Goal: Task Accomplishment & Management: Manage account settings

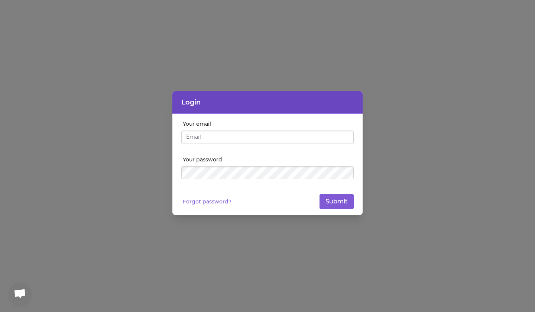
type input "[EMAIL_ADDRESS][DOMAIN_NAME]"
click at [335, 204] on button "Submit" at bounding box center [337, 201] width 34 height 15
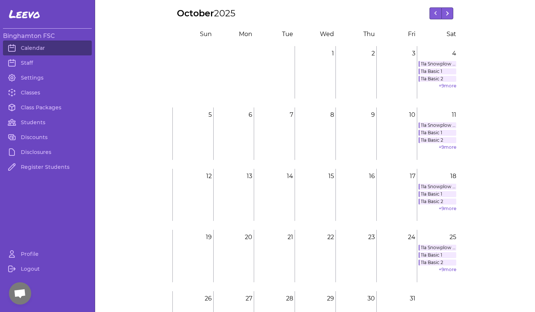
click at [30, 119] on link "Students" at bounding box center [47, 122] width 89 height 15
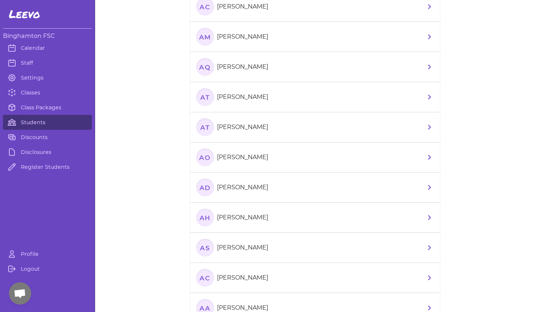
scroll to position [1745, 0]
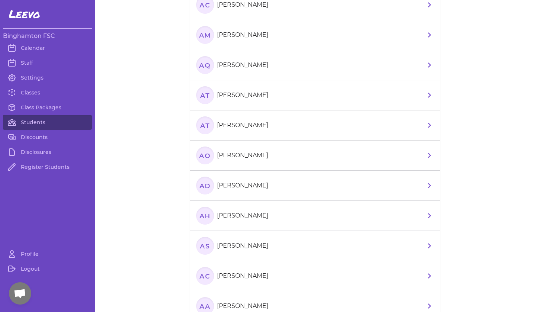
click at [426, 152] on icon at bounding box center [429, 155] width 9 height 9
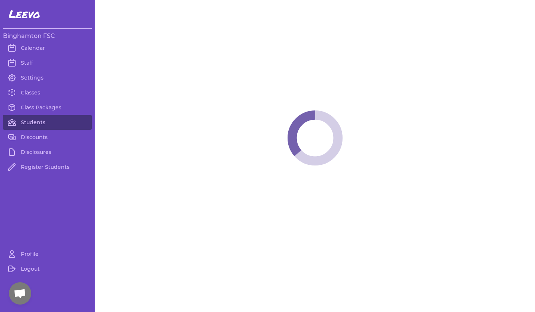
select select "NY"
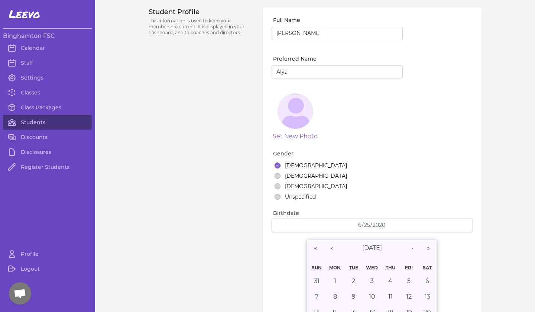
select select "7"
click at [43, 126] on link "Students" at bounding box center [47, 122] width 89 height 15
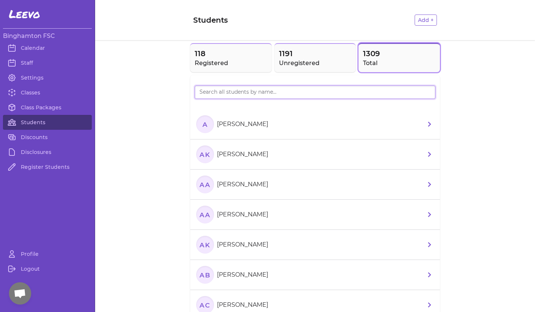
click at [228, 94] on input "search" at bounding box center [315, 91] width 241 height 13
type input "oktay"
